Goal: Navigation & Orientation: Find specific page/section

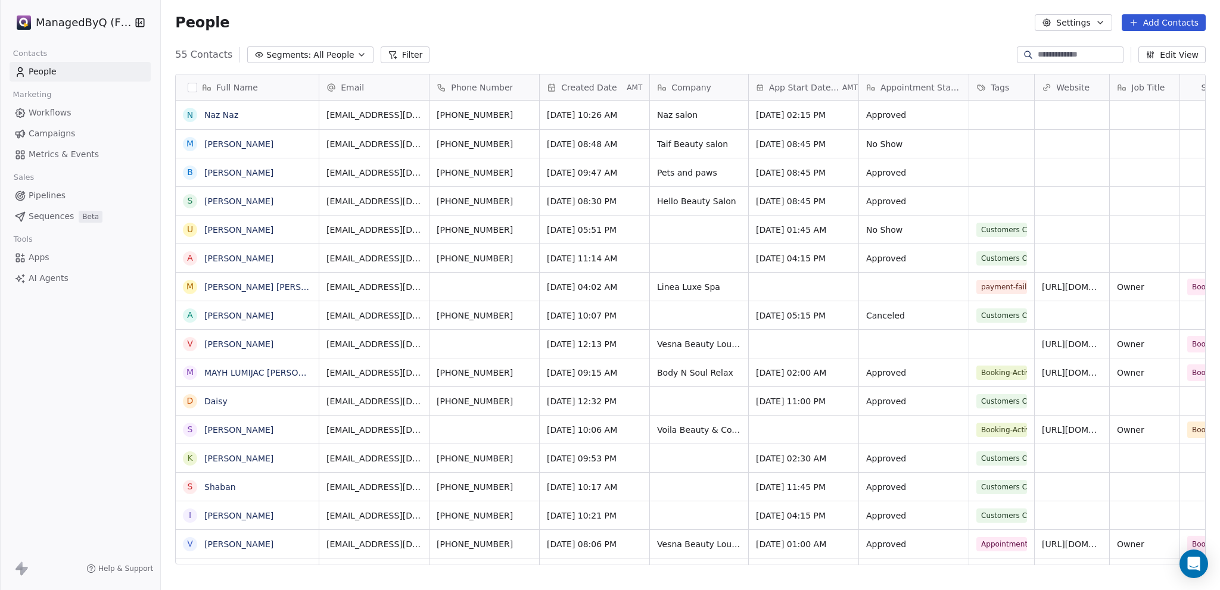
scroll to position [10, 10]
click at [68, 22] on html "ManagedByQ (FZE) Contacts People Marketing Workflows Campaigns Metrics & Events…" at bounding box center [610, 295] width 1220 height 590
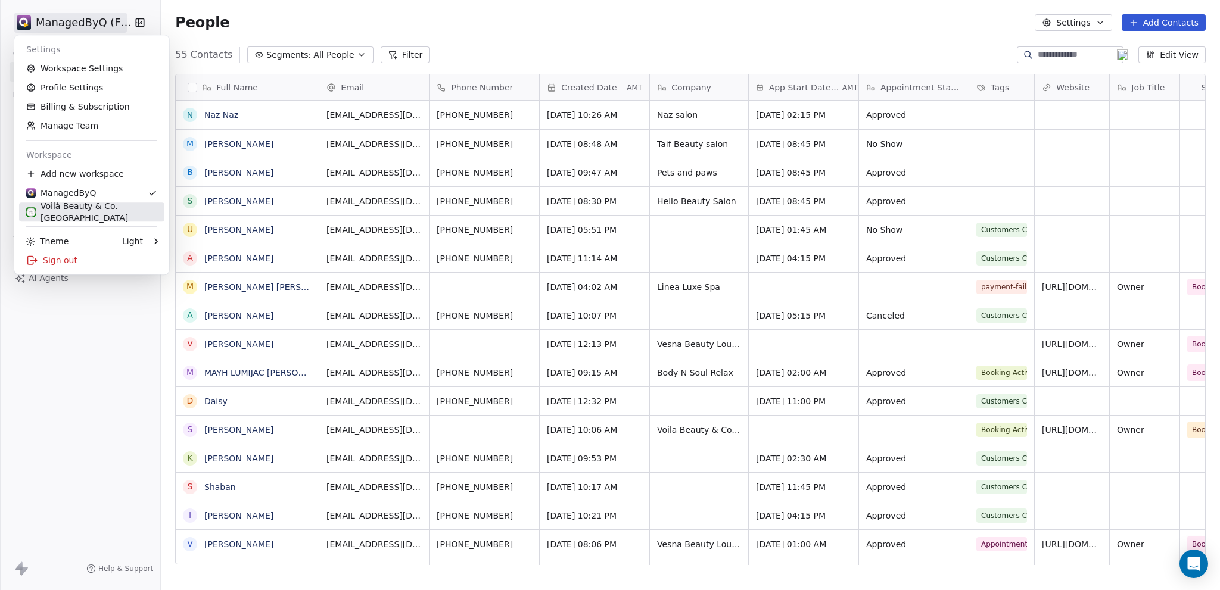
click at [65, 213] on div "Voilà Beauty & Co. [GEOGRAPHIC_DATA]" at bounding box center [91, 212] width 131 height 24
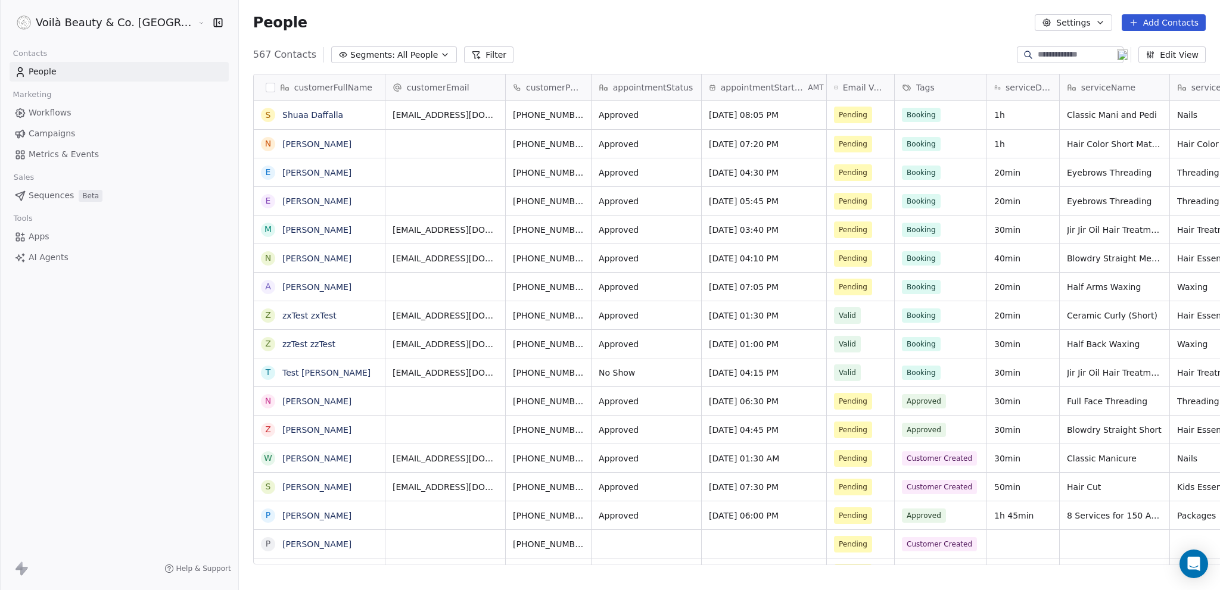
scroll to position [510, 1028]
click at [47, 110] on span "Workflows" at bounding box center [50, 113] width 43 height 13
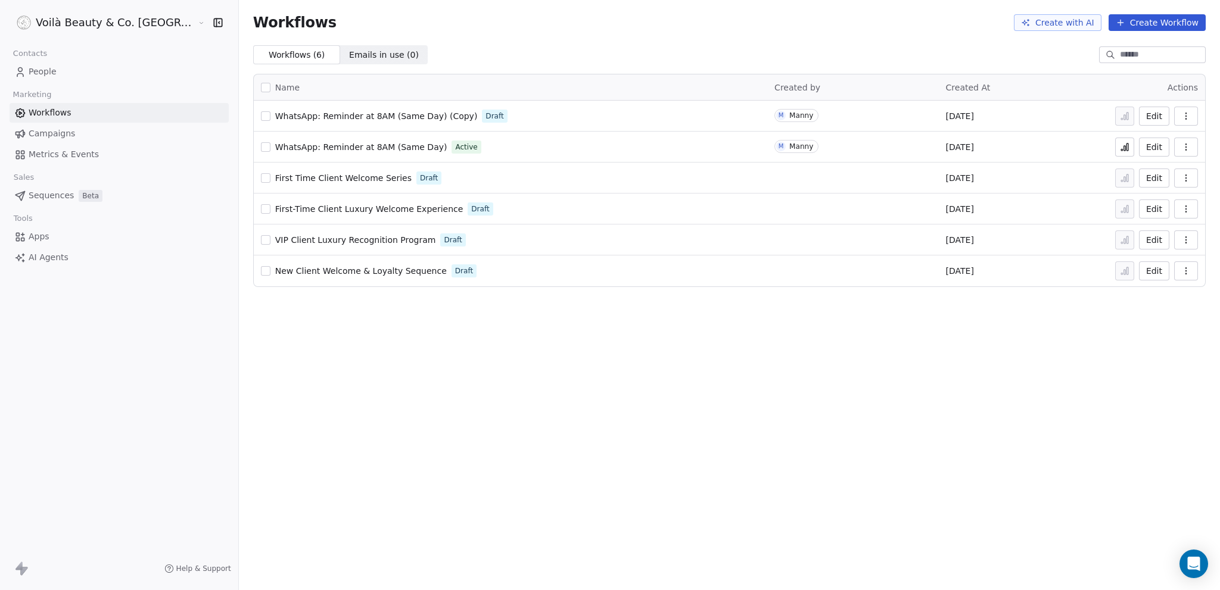
click at [292, 114] on span "WhatsApp: Reminder at 8AM (Same Day) (Copy)" at bounding box center [376, 116] width 202 height 10
